Goal: Information Seeking & Learning: Find contact information

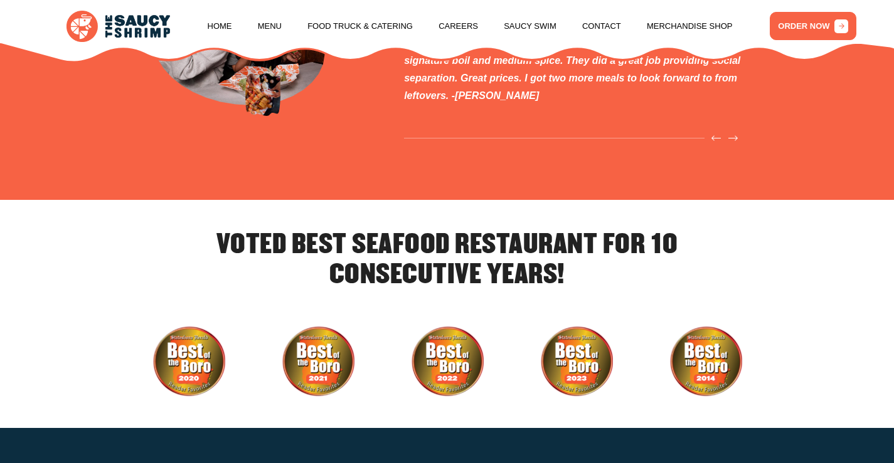
scroll to position [3502, 0]
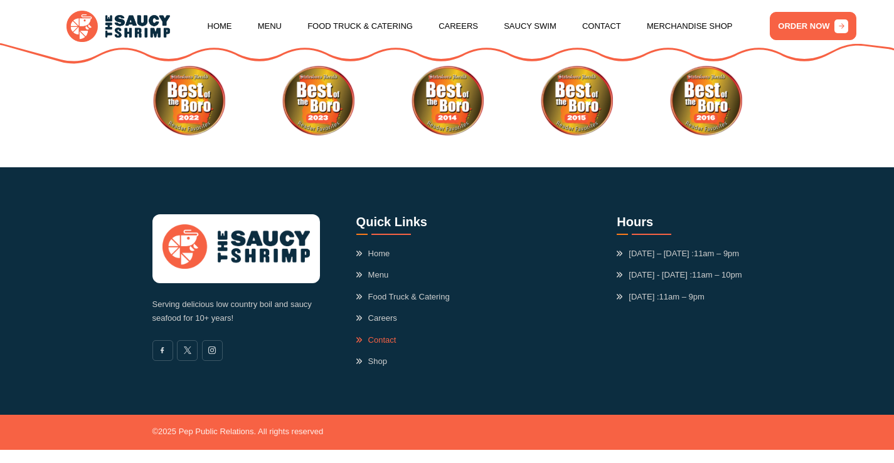
click at [364, 337] on link "Contact" at bounding box center [376, 340] width 40 height 13
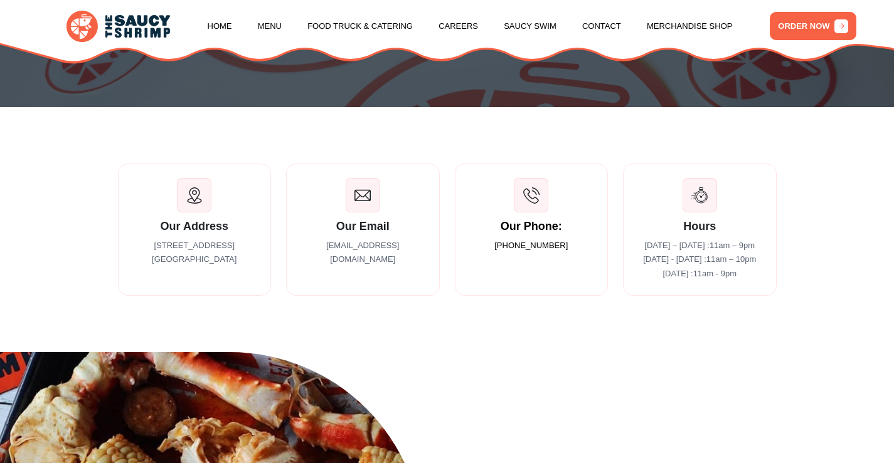
scroll to position [153, 0]
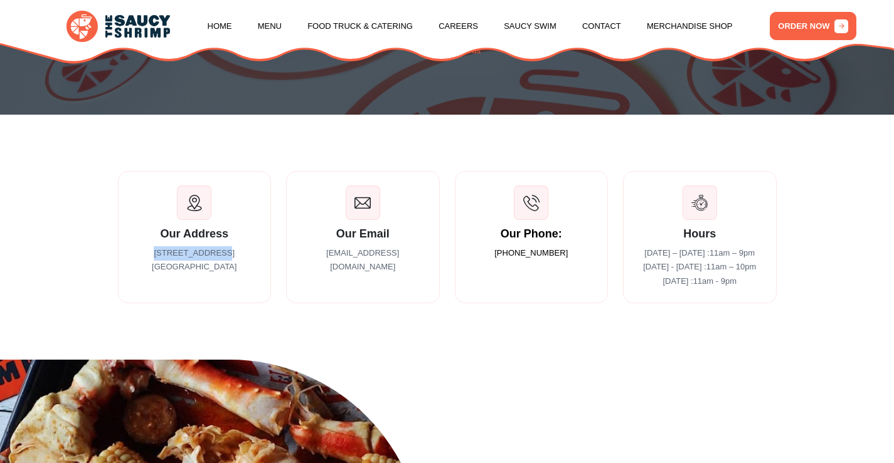
drag, startPoint x: 154, startPoint y: 254, endPoint x: 229, endPoint y: 259, distance: 74.8
click at [229, 259] on p "727 Buckhead Dr Statesboro GA 30458" at bounding box center [194, 260] width 124 height 29
copy p "727 Buckhead Dr"
